Goal: Transaction & Acquisition: Purchase product/service

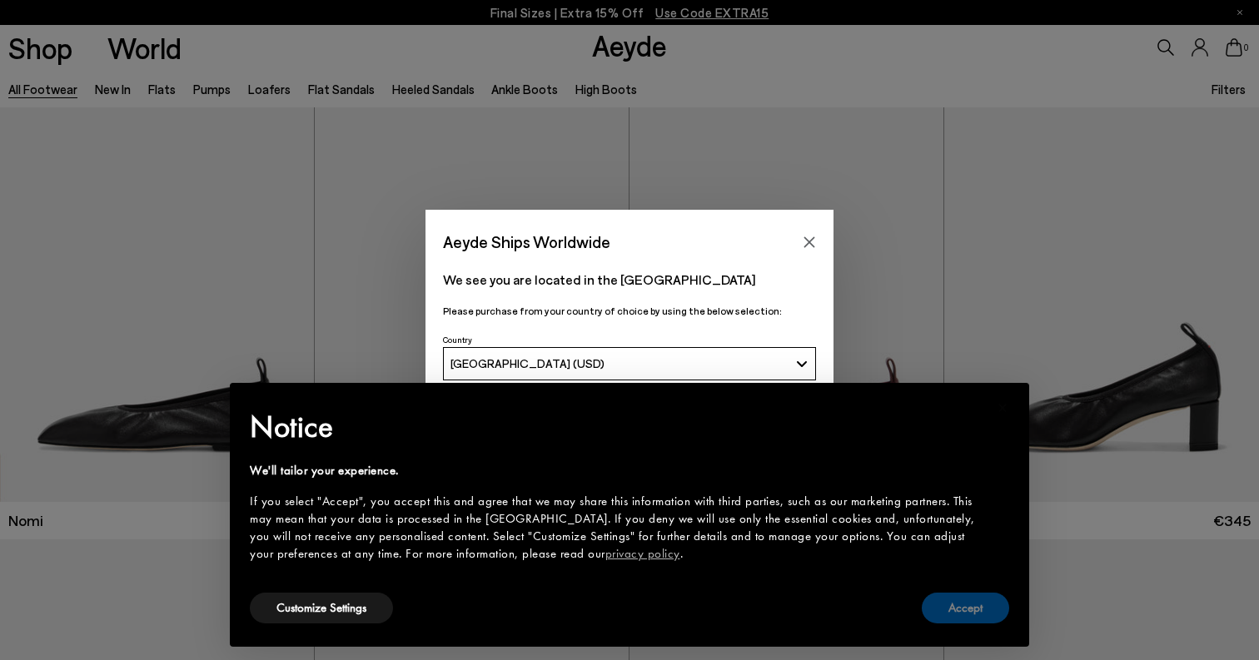
click at [960, 612] on button "Accept" at bounding box center [965, 608] width 87 height 31
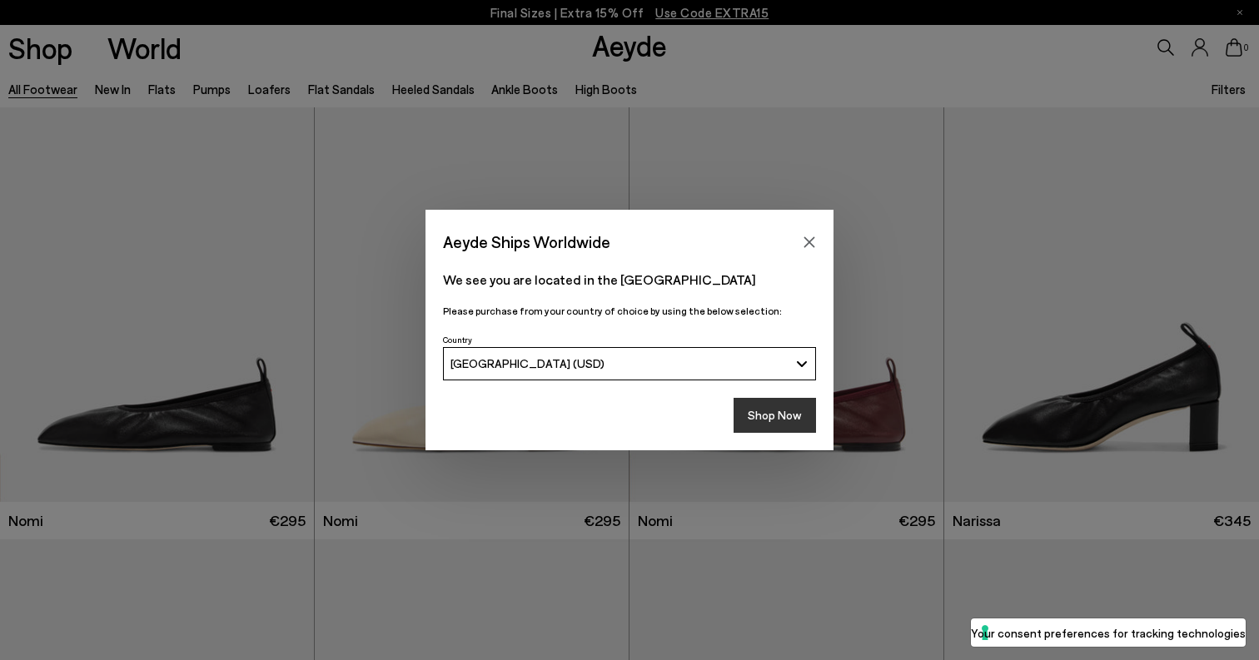
click at [770, 414] on button "Shop Now" at bounding box center [775, 415] width 82 height 35
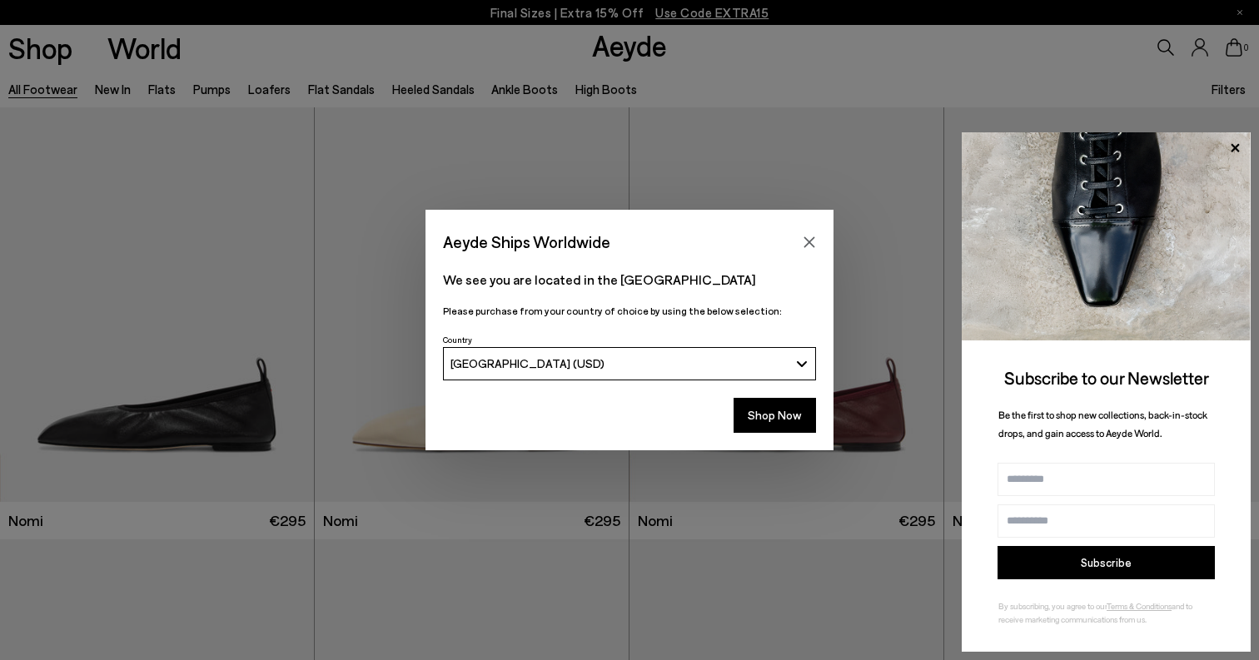
click at [147, 140] on div "Aeyde Ships Worldwide We see you are located in the [GEOGRAPHIC_DATA] Please pu…" at bounding box center [629, 330] width 1259 height 660
click at [770, 420] on button "Shop Now" at bounding box center [775, 415] width 82 height 35
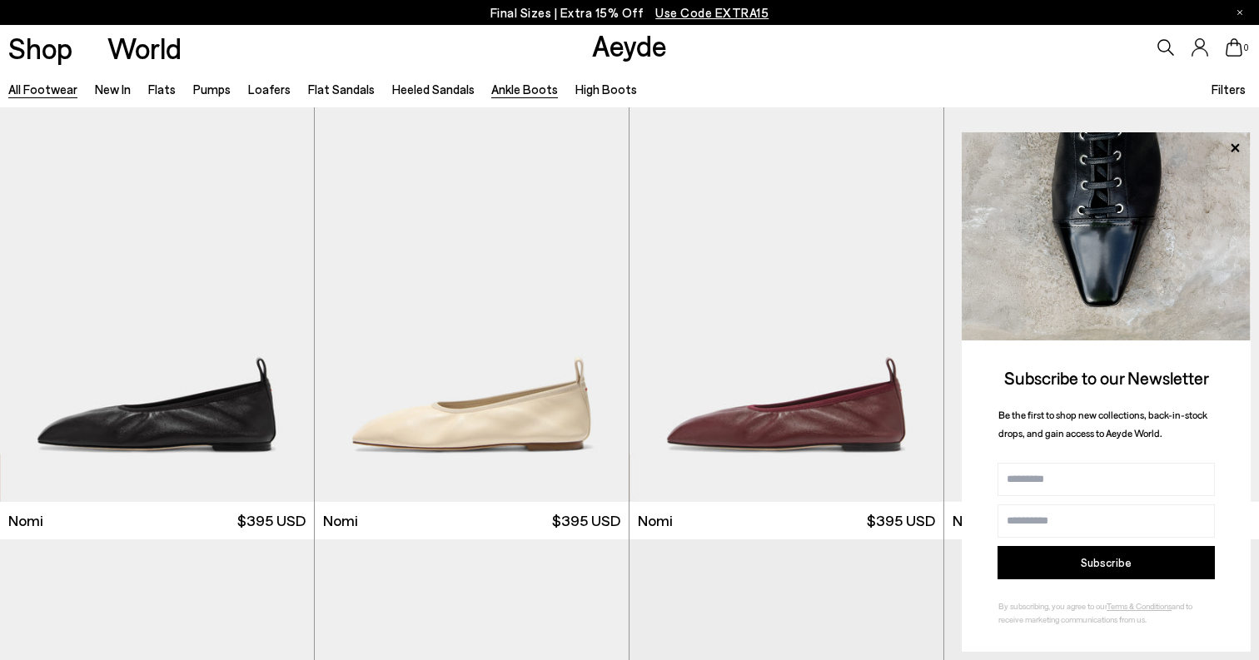
click at [535, 85] on link "Ankle Boots" at bounding box center [524, 89] width 67 height 15
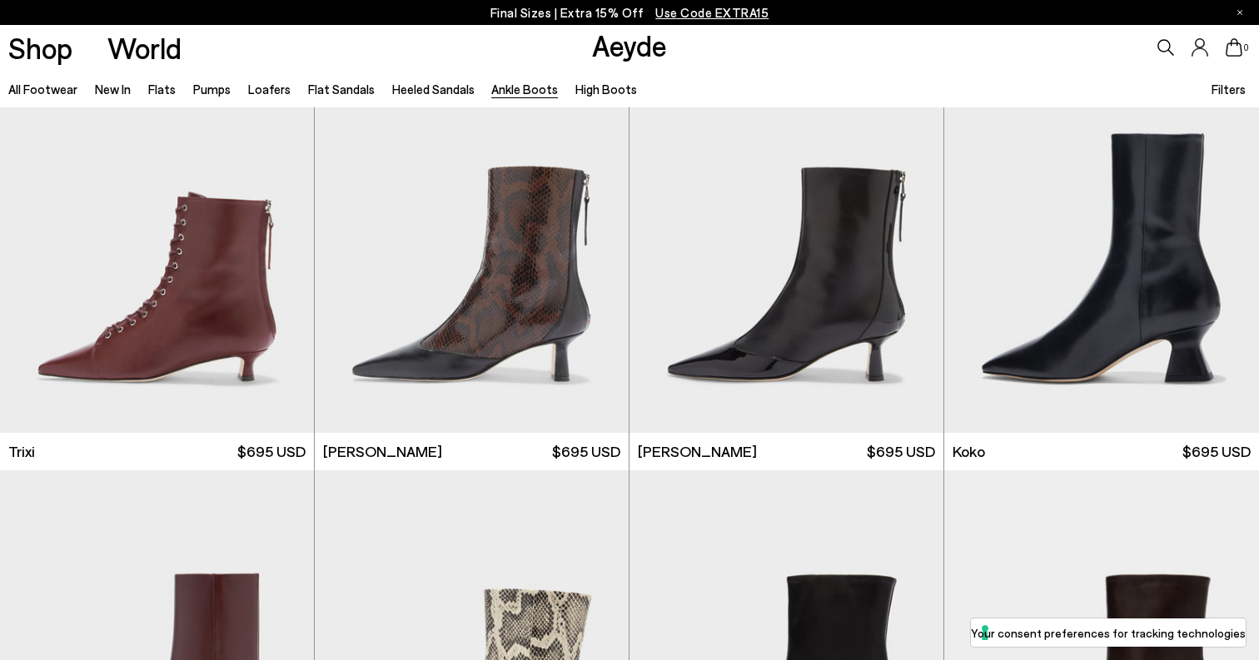
scroll to position [502, 0]
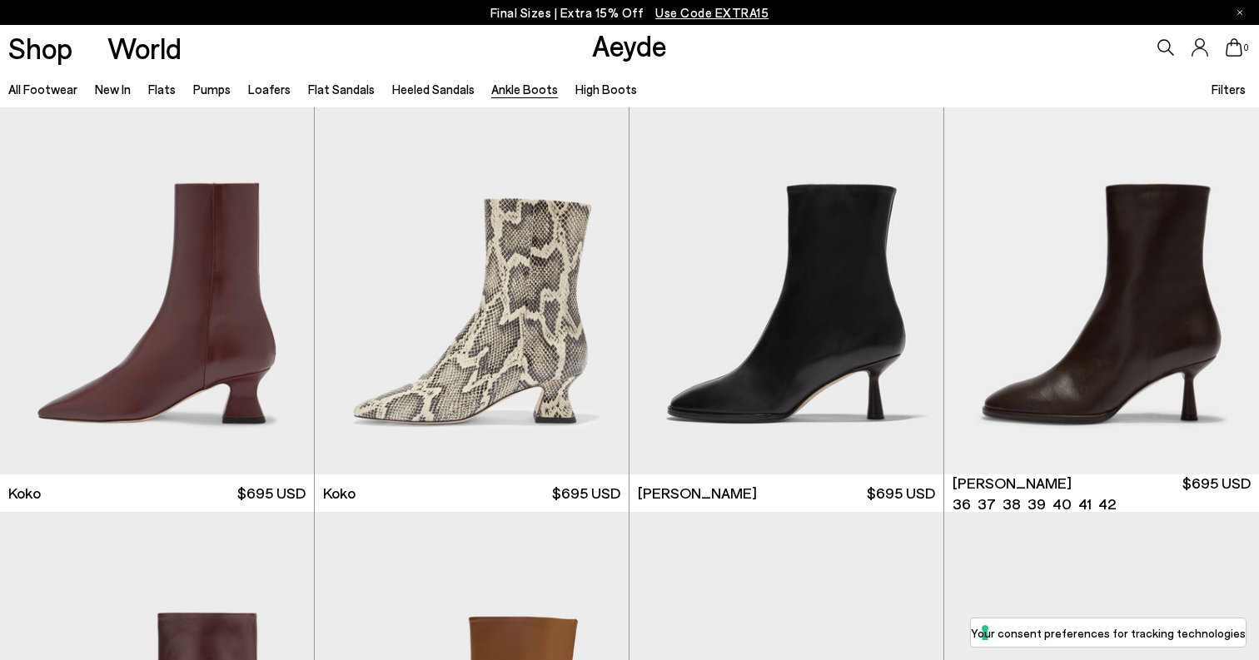
scroll to position [913, 0]
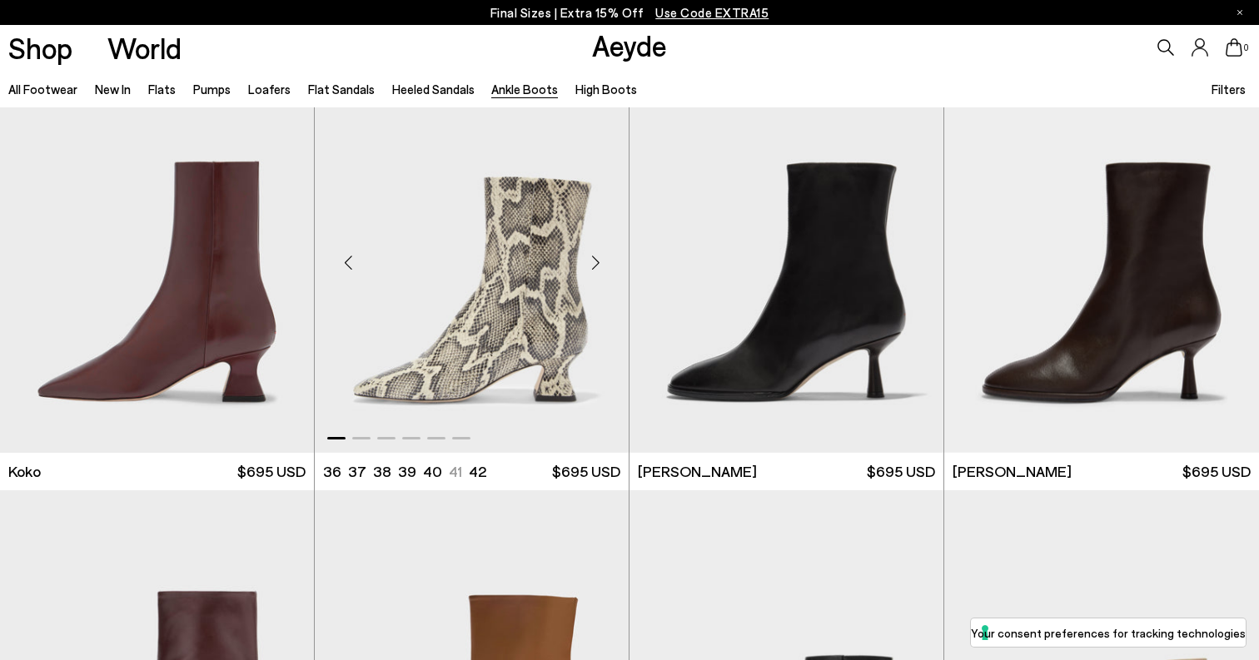
click at [601, 265] on div "Next slide" at bounding box center [595, 262] width 50 height 50
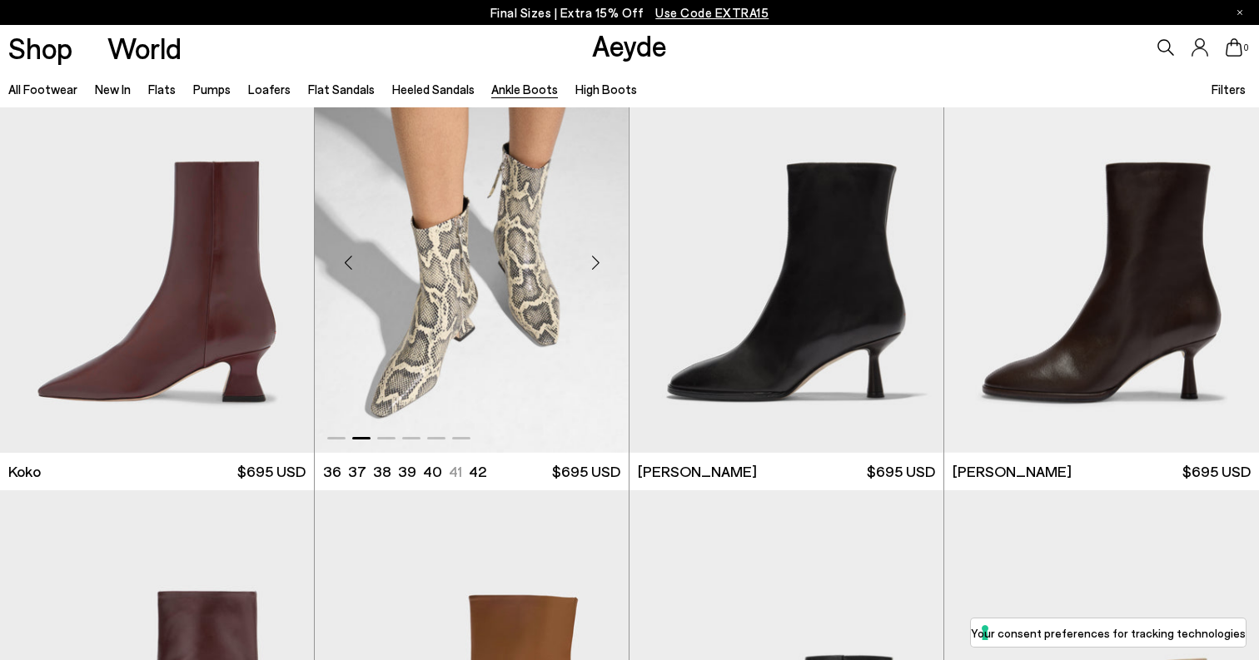
click at [601, 265] on div "Next slide" at bounding box center [595, 262] width 50 height 50
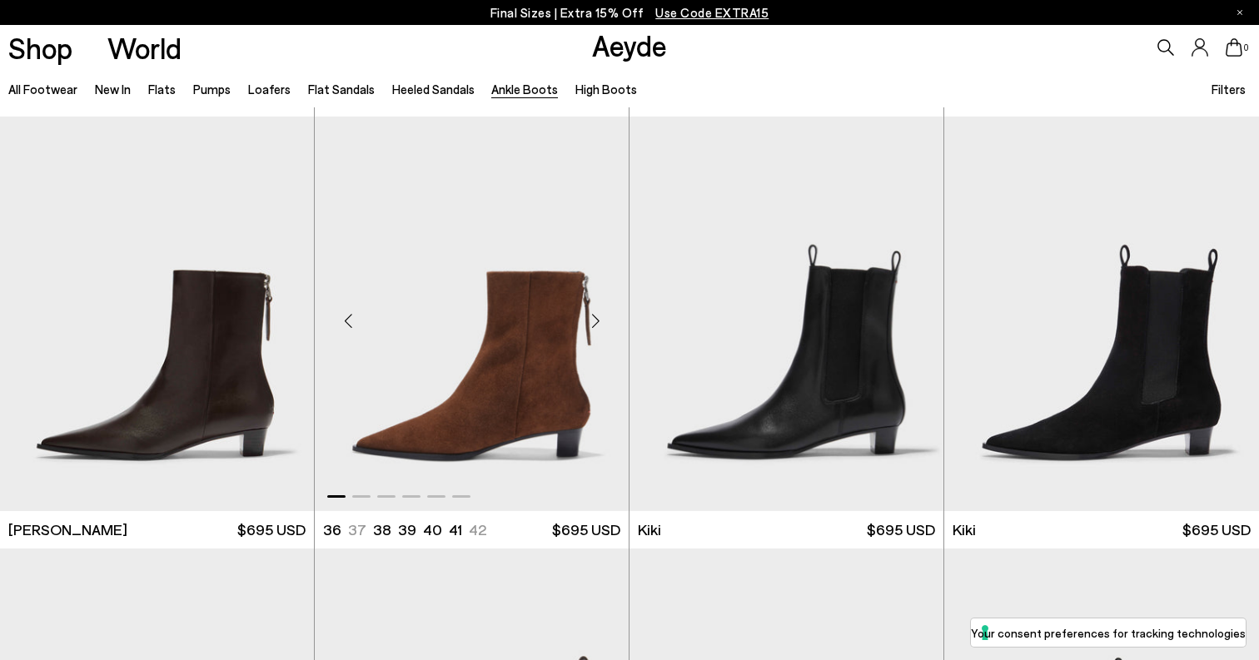
scroll to position [2159, 0]
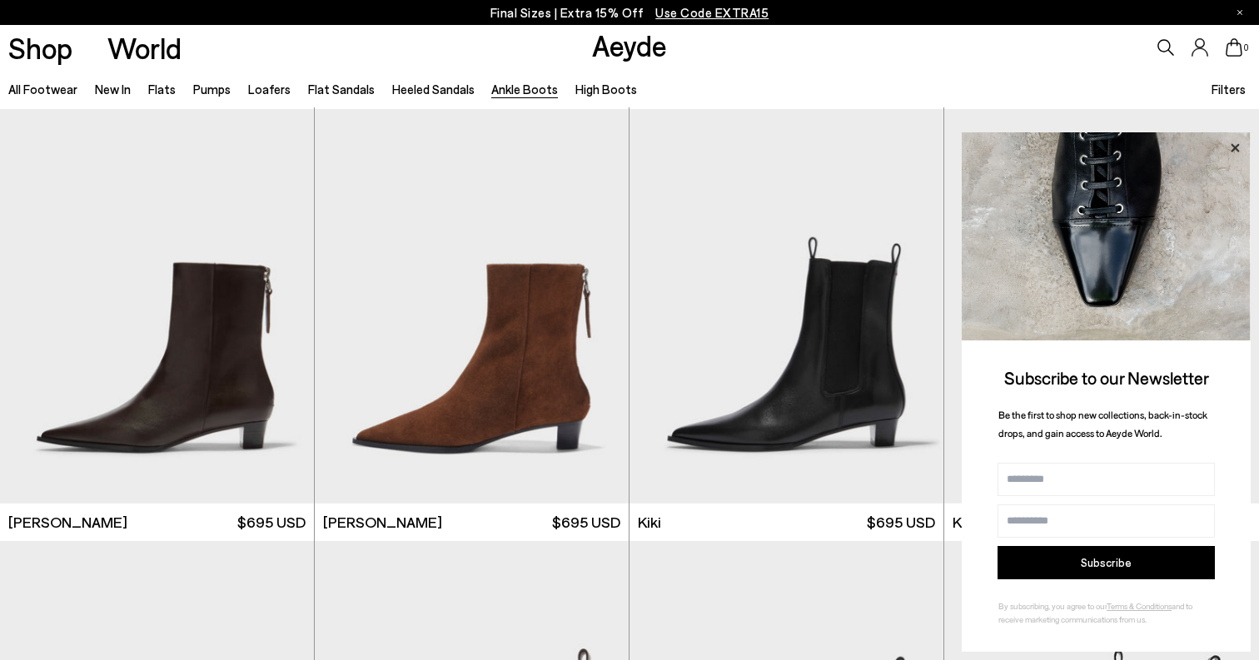
click at [1233, 144] on icon at bounding box center [1235, 148] width 22 height 22
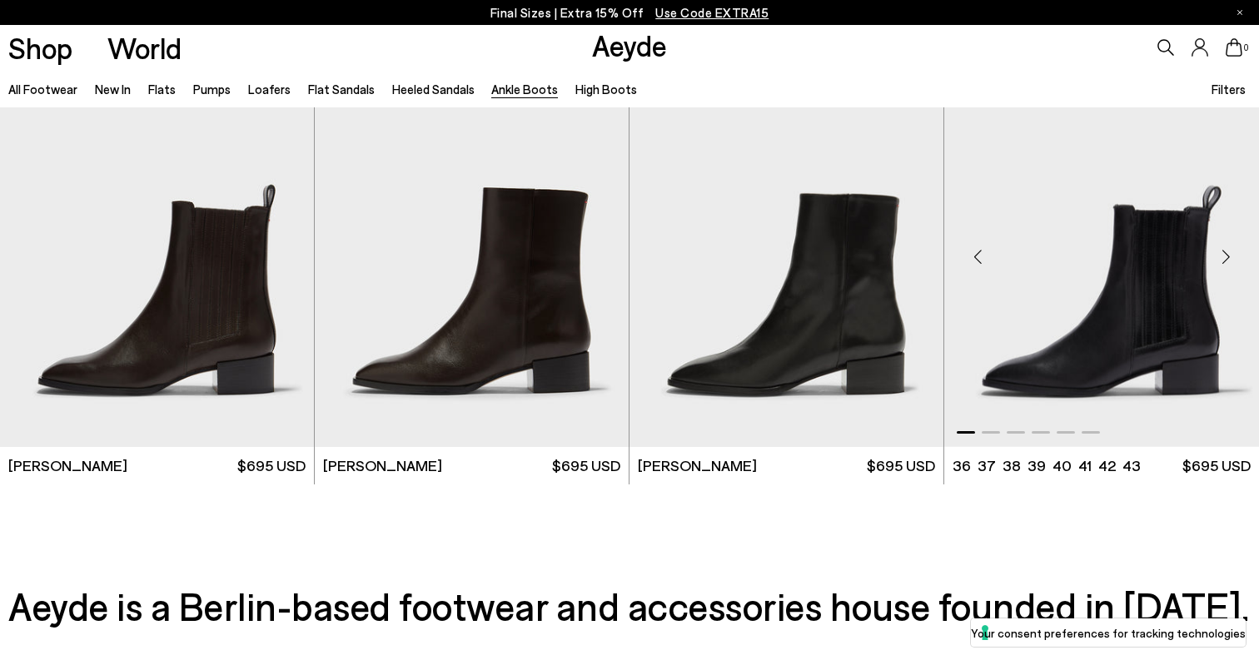
scroll to position [3536, 0]
